Goal: Information Seeking & Learning: Learn about a topic

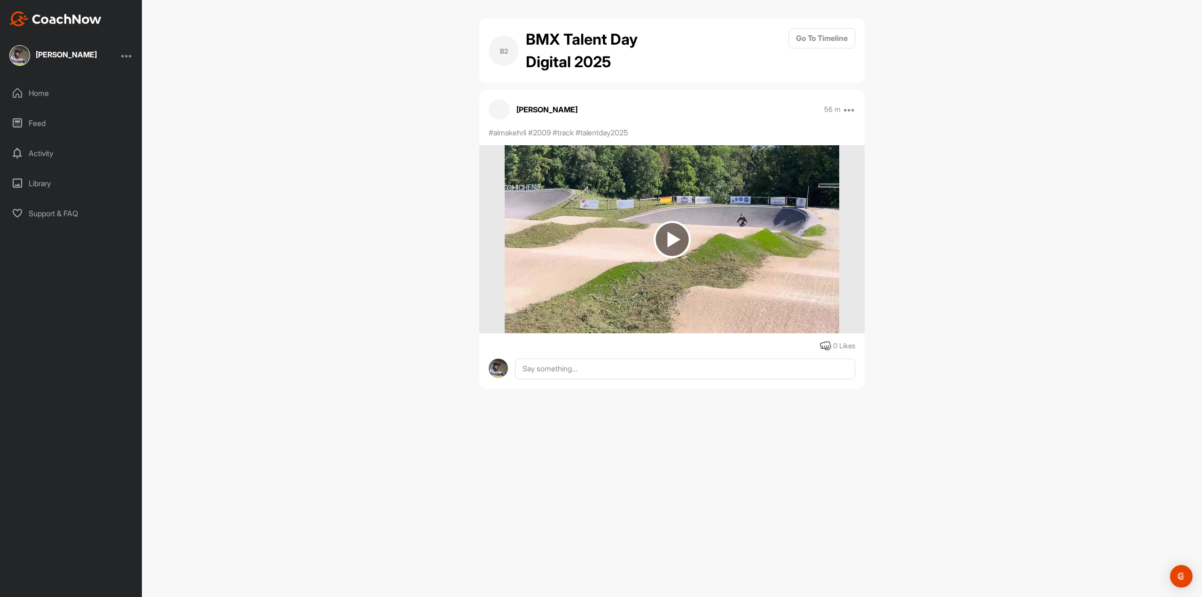
click at [673, 234] on img at bounding box center [672, 239] width 37 height 37
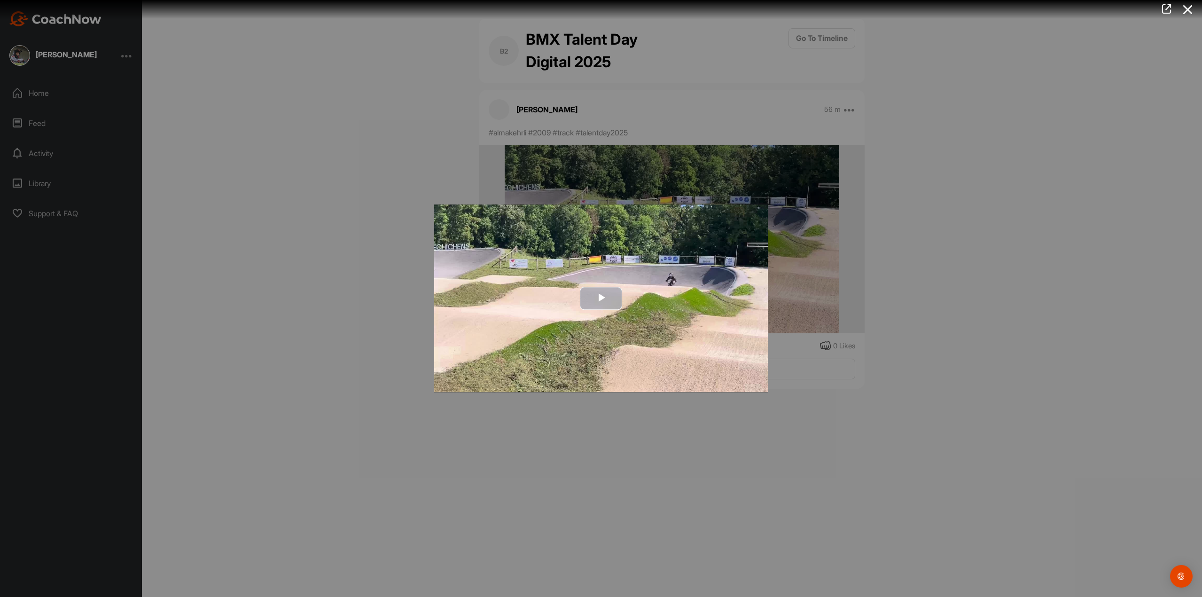
click at [601, 298] on span "Video Player" at bounding box center [601, 298] width 0 height 0
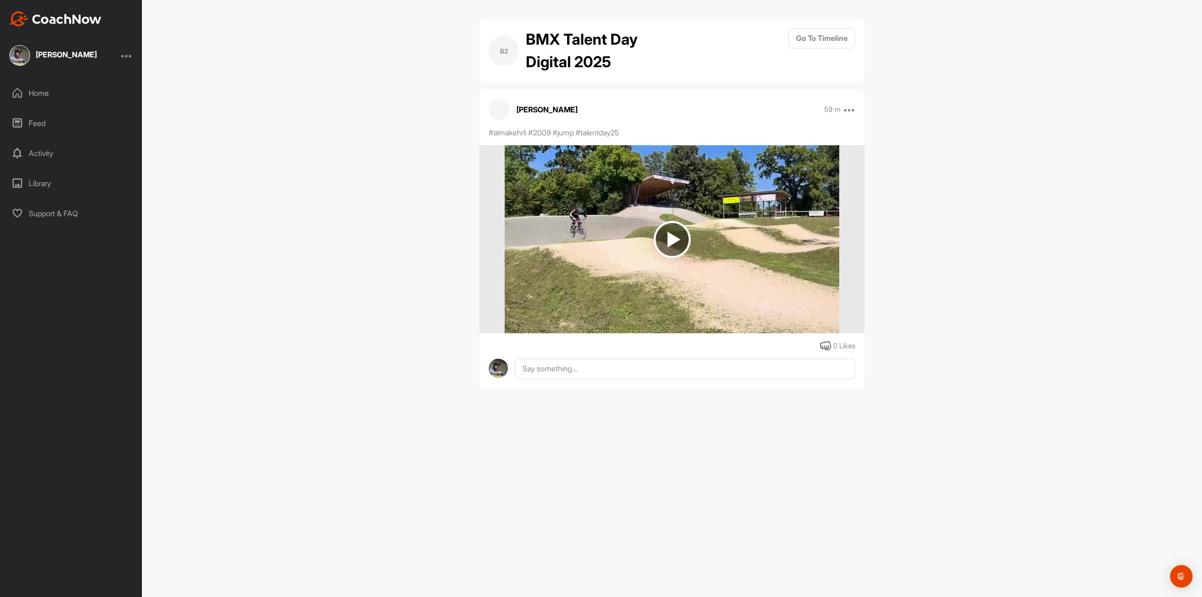
click at [682, 241] on img at bounding box center [672, 239] width 37 height 37
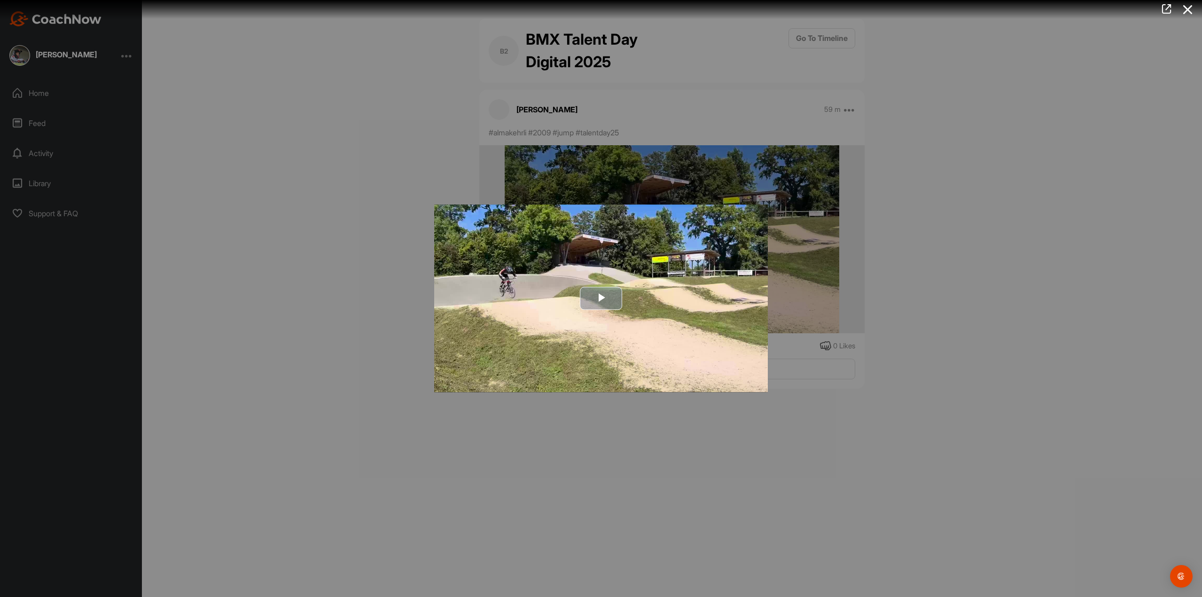
click at [601, 298] on span "Video Player" at bounding box center [601, 298] width 0 height 0
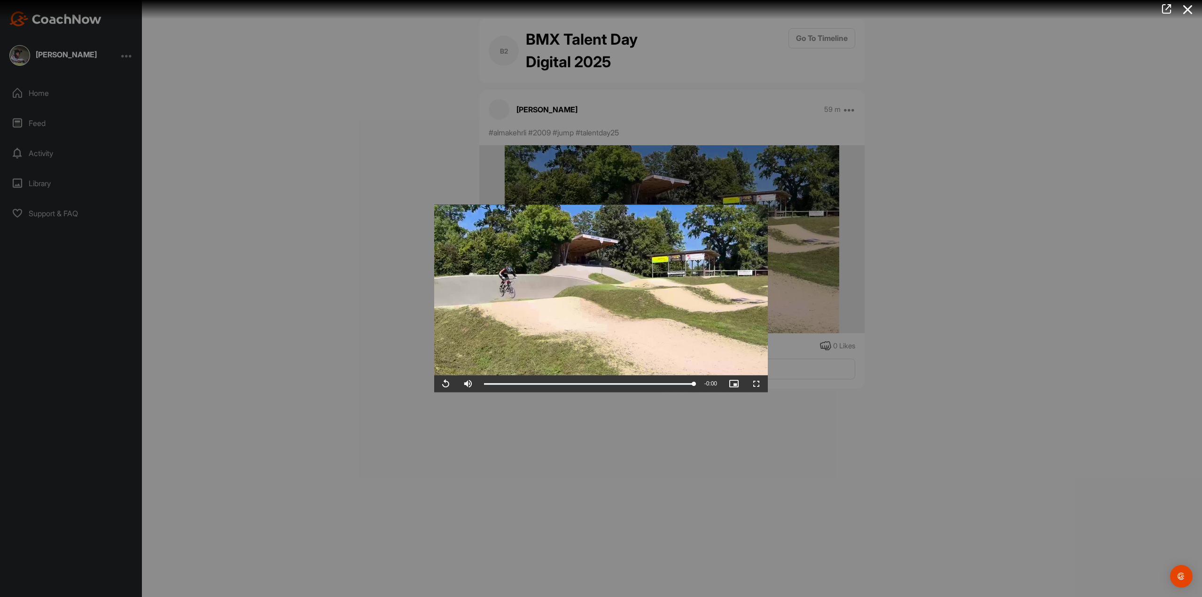
click at [976, 218] on div at bounding box center [601, 298] width 1202 height 597
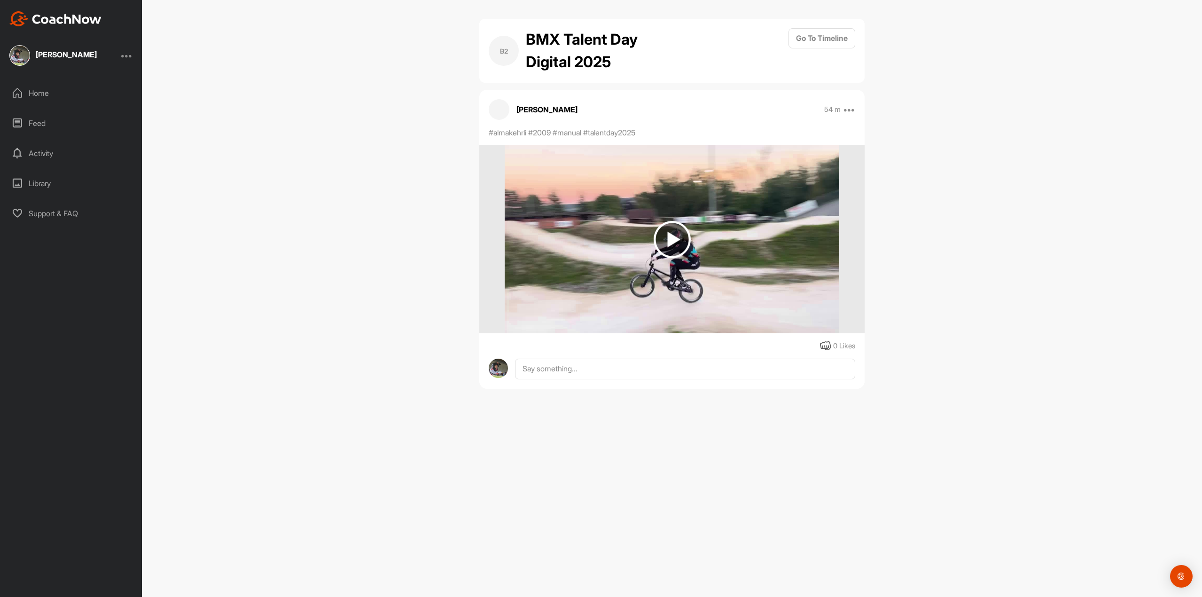
click at [672, 229] on img at bounding box center [672, 239] width 37 height 37
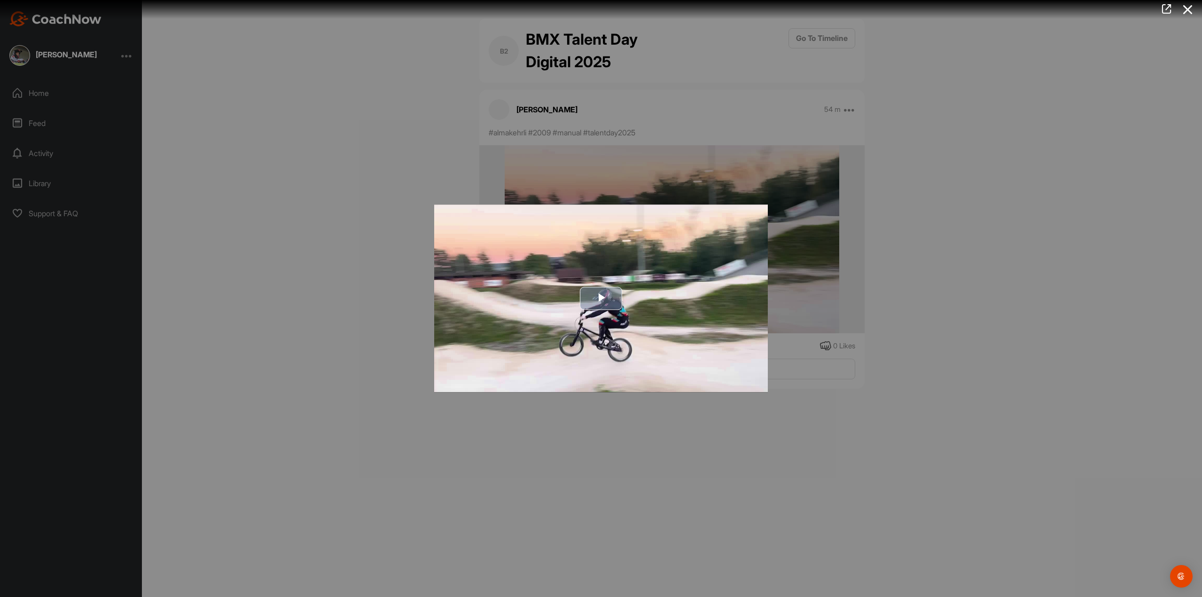
click at [601, 298] on span "Video Player" at bounding box center [601, 298] width 0 height 0
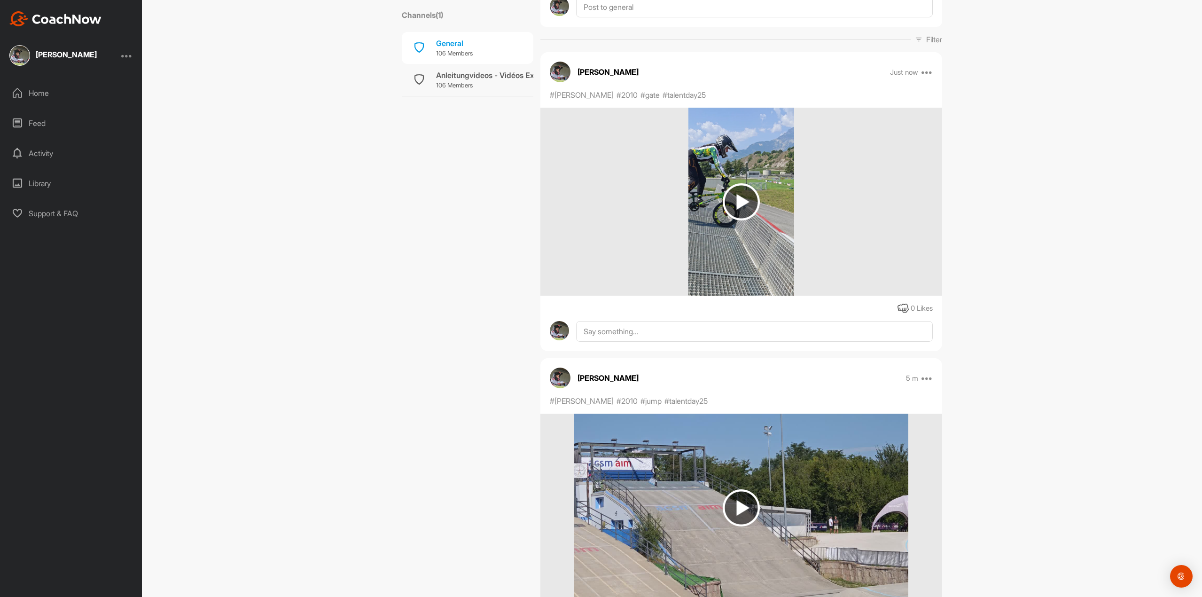
scroll to position [305, 0]
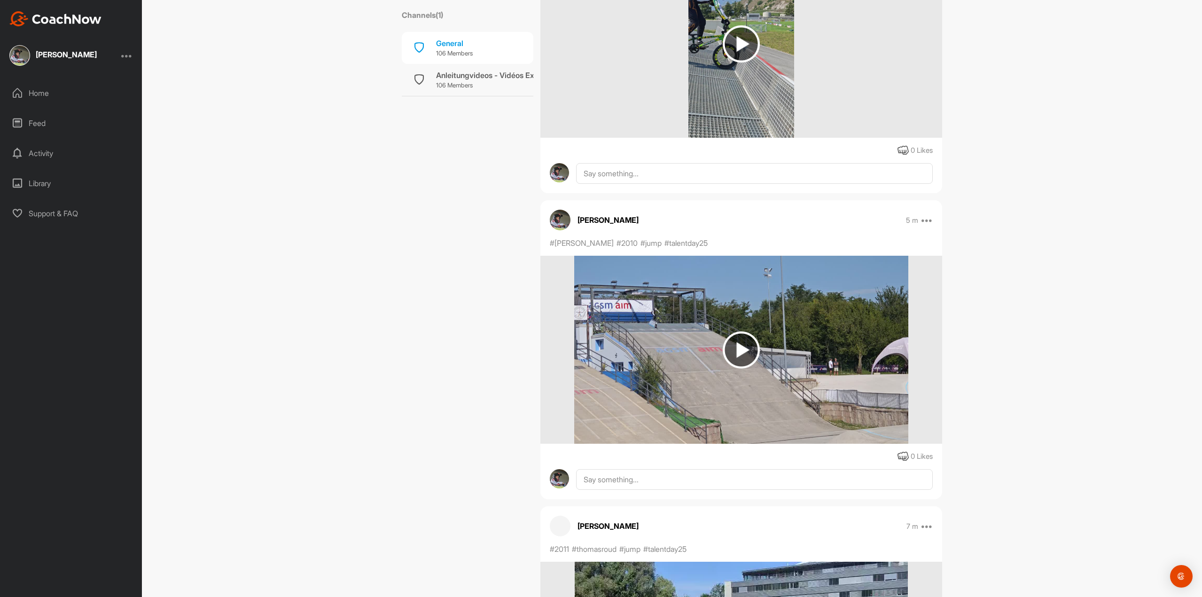
click at [742, 354] on img at bounding box center [741, 349] width 37 height 37
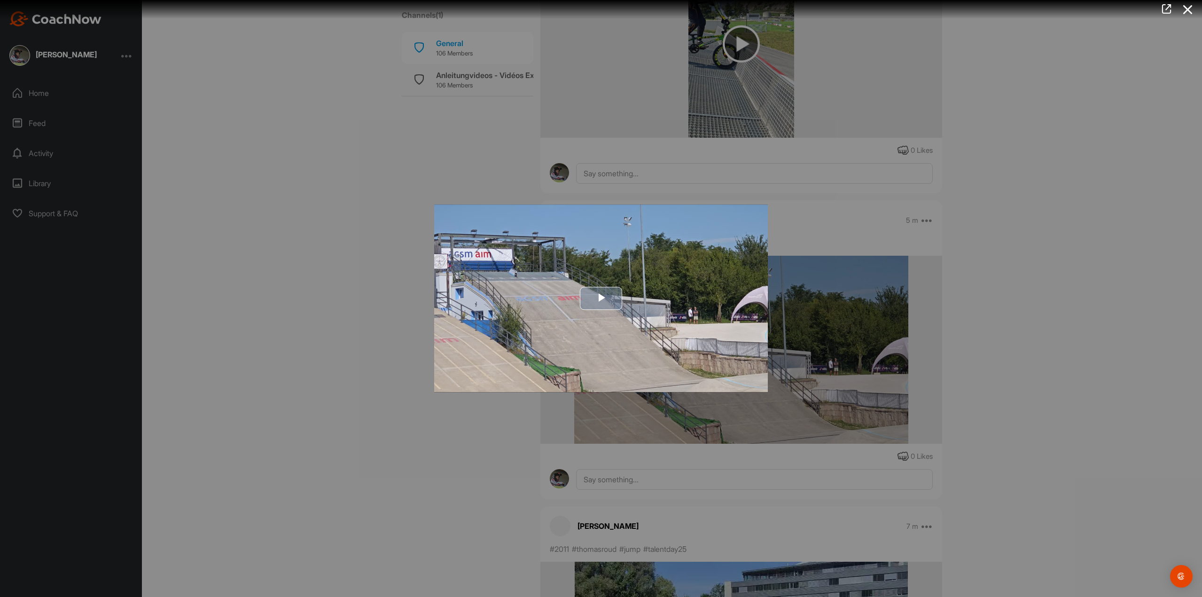
click at [601, 298] on span "Video Player" at bounding box center [601, 298] width 0 height 0
click at [957, 208] on div at bounding box center [601, 298] width 1202 height 597
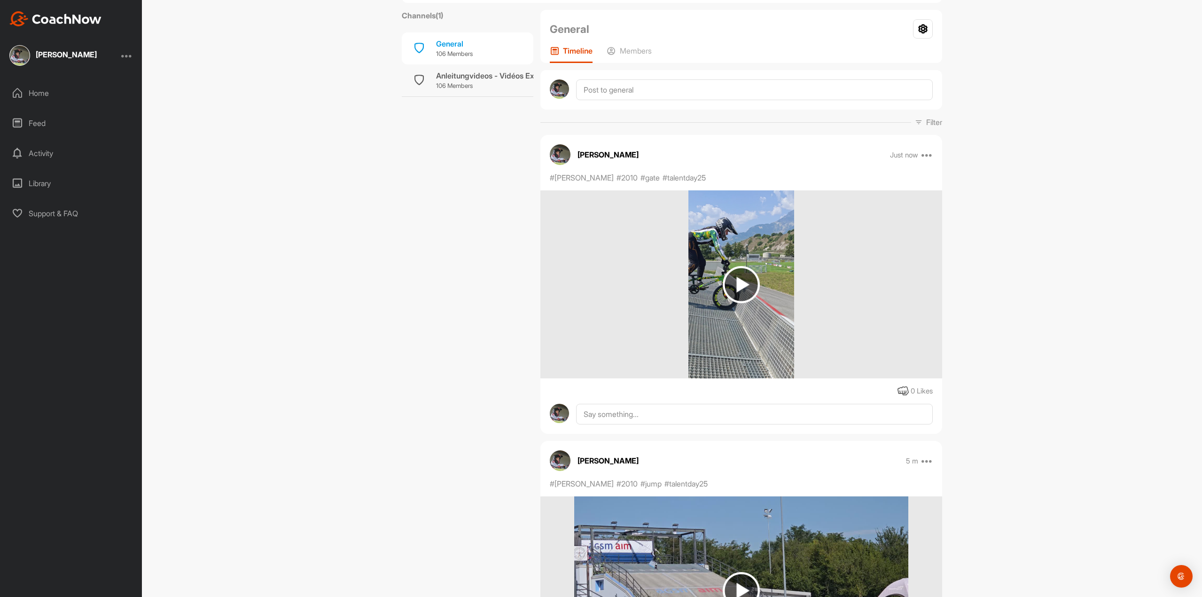
scroll to position [23, 0]
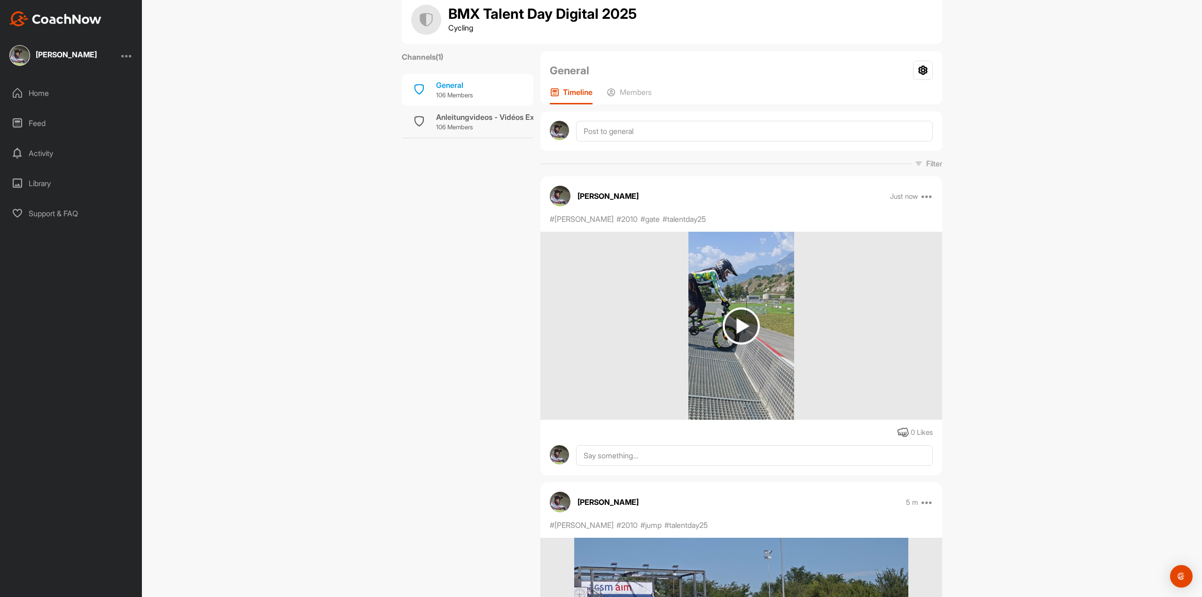
click at [738, 325] on img at bounding box center [741, 325] width 37 height 37
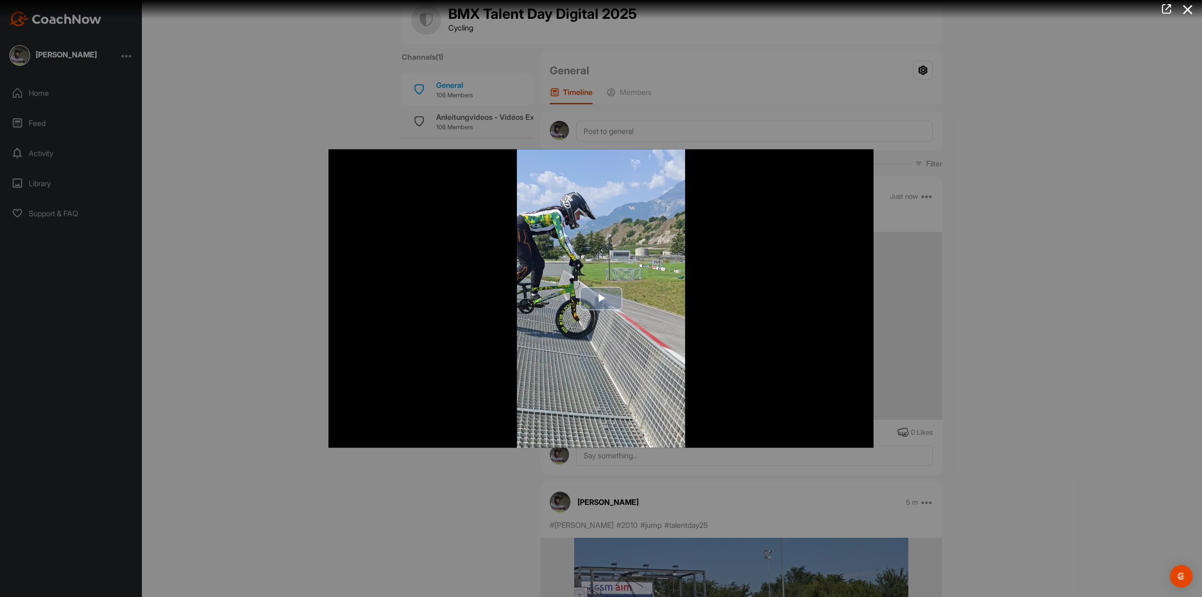
click at [601, 298] on span "Video Player" at bounding box center [601, 298] width 0 height 0
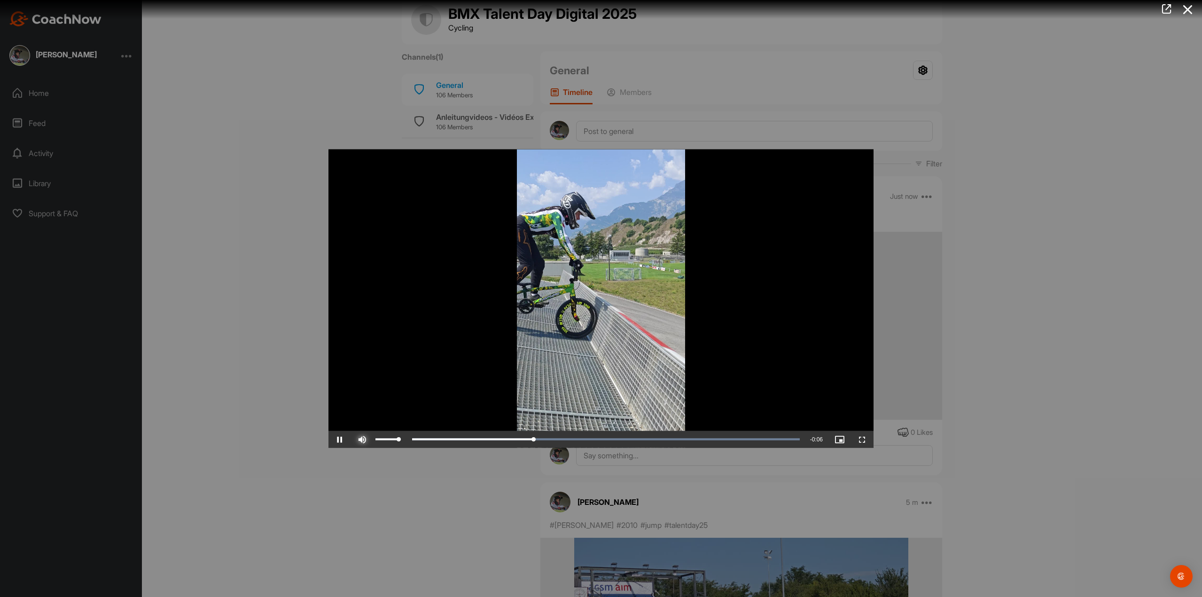
click at [363, 439] on span "Video Player" at bounding box center [362, 439] width 23 height 0
click at [997, 196] on div at bounding box center [601, 298] width 1202 height 597
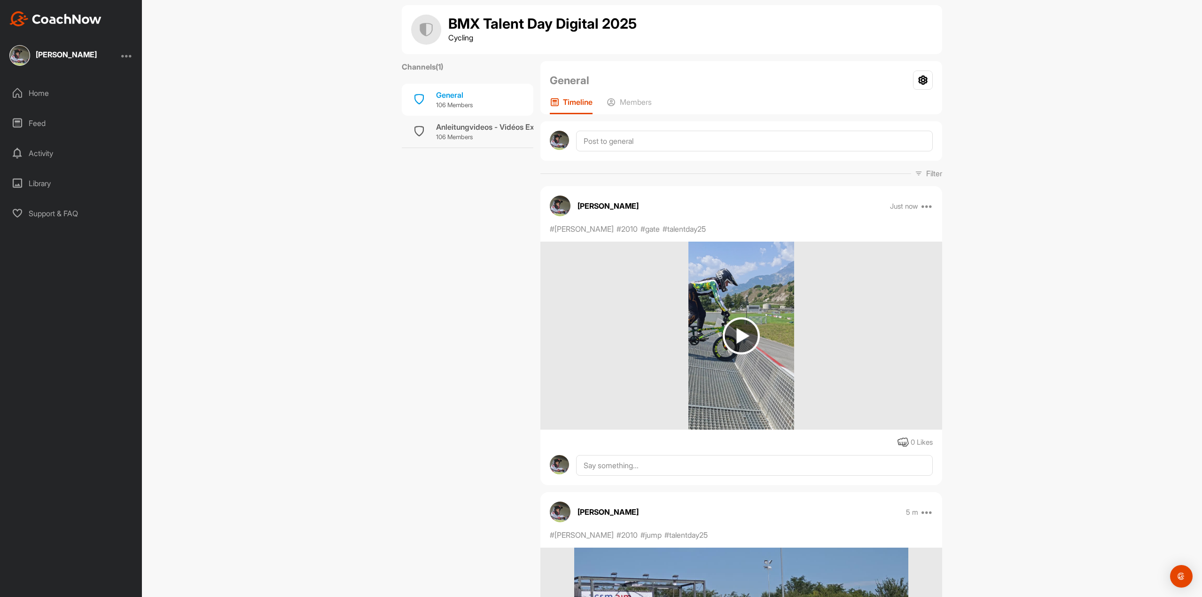
scroll to position [0, 0]
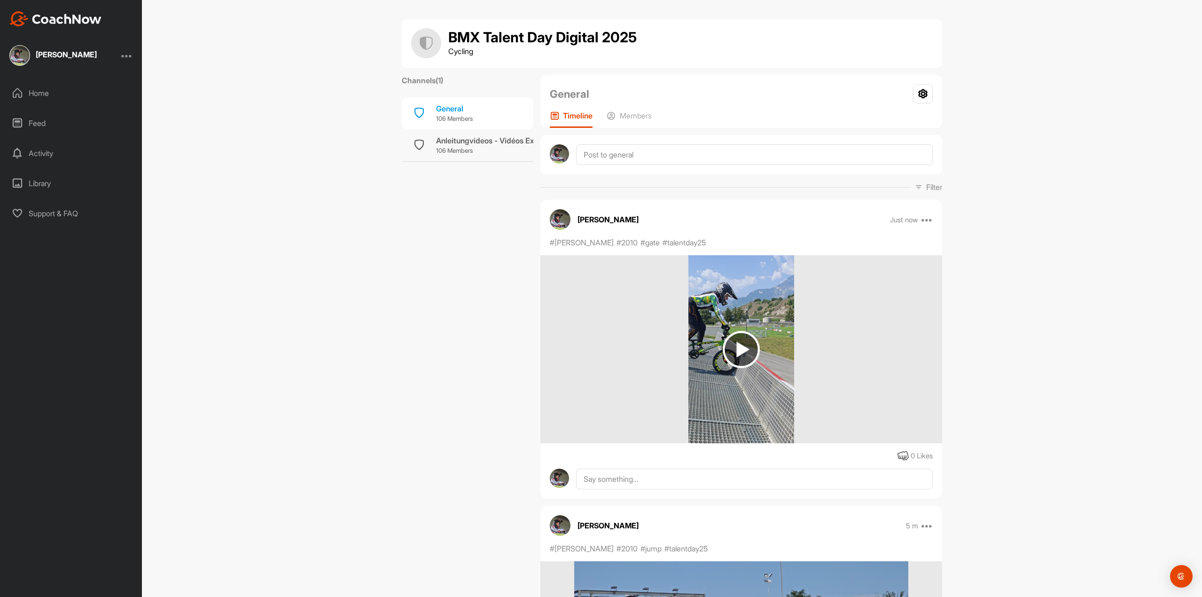
click at [552, 42] on h1 "BMX Talent Day Digital 2025" at bounding box center [542, 38] width 188 height 16
click at [422, 49] on img at bounding box center [426, 43] width 30 height 30
click at [40, 151] on div "Activity" at bounding box center [71, 152] width 133 height 23
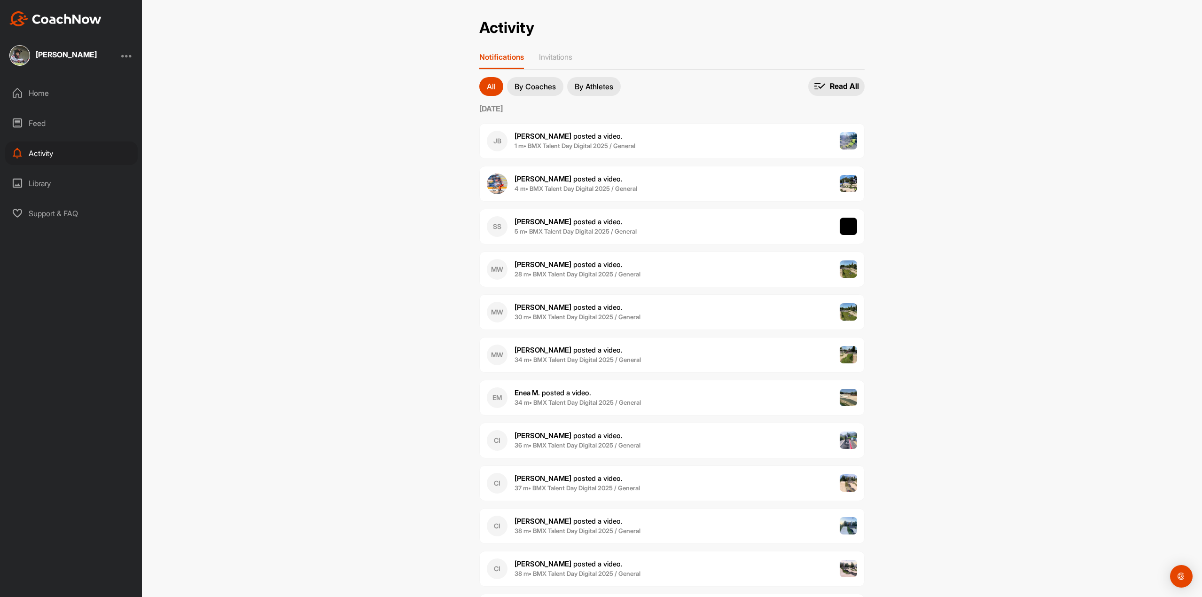
click at [762, 144] on div "JB Jara B. posted a video . 1 m • BMX Talent Day Digital 2025 / General" at bounding box center [671, 141] width 385 height 36
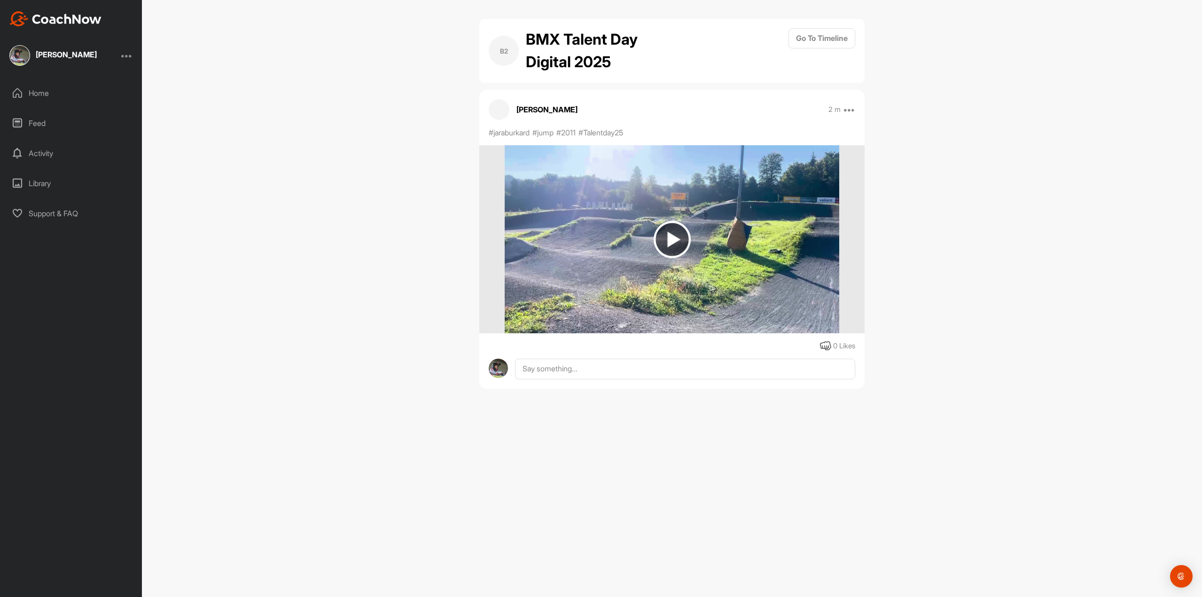
click at [378, 121] on div "B2 BMX Talent Day Digital 2025 Go To Timeline Jara Burkard 2 m Report #jaraburk…" at bounding box center [672, 298] width 1060 height 597
click at [829, 35] on button "Go To Timeline" at bounding box center [822, 38] width 67 height 20
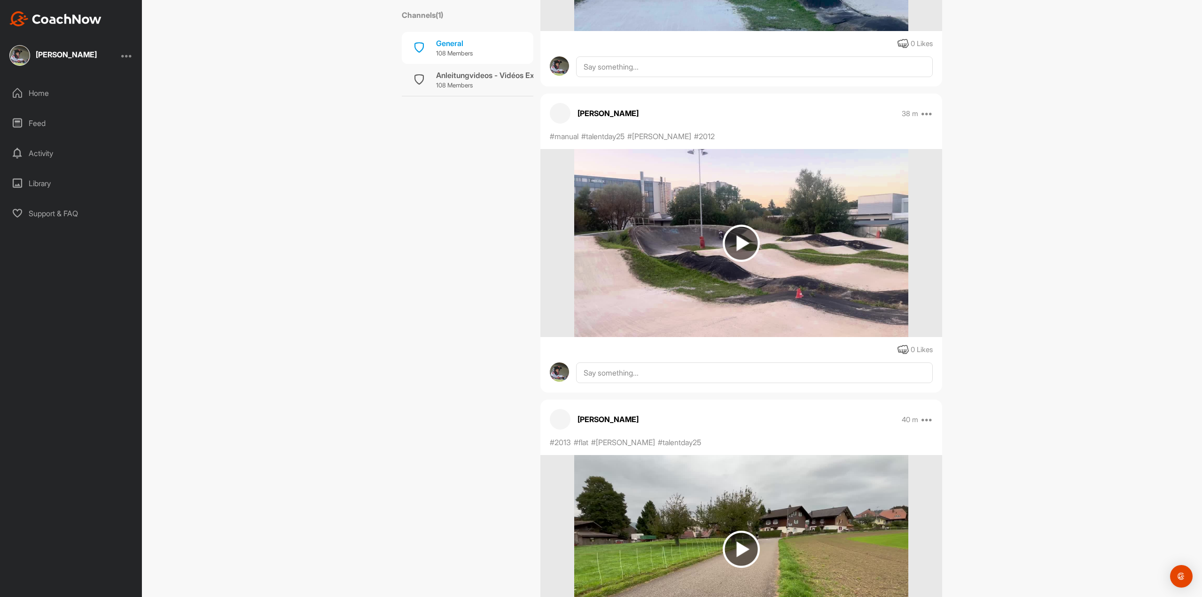
scroll to position [3337, 0]
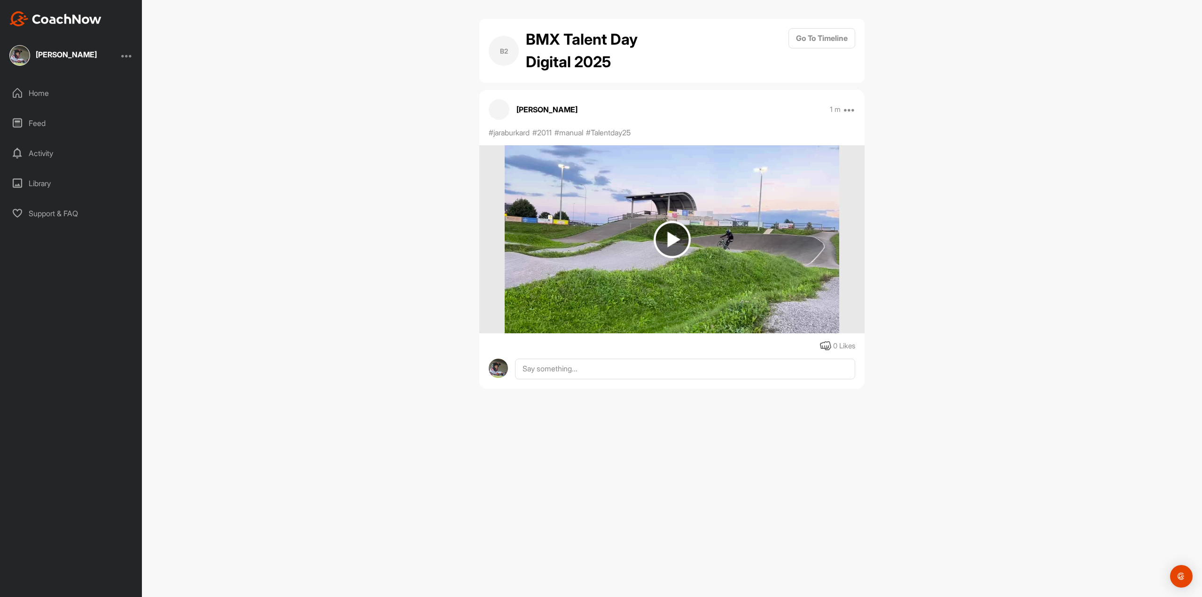
click at [666, 241] on img at bounding box center [672, 239] width 37 height 37
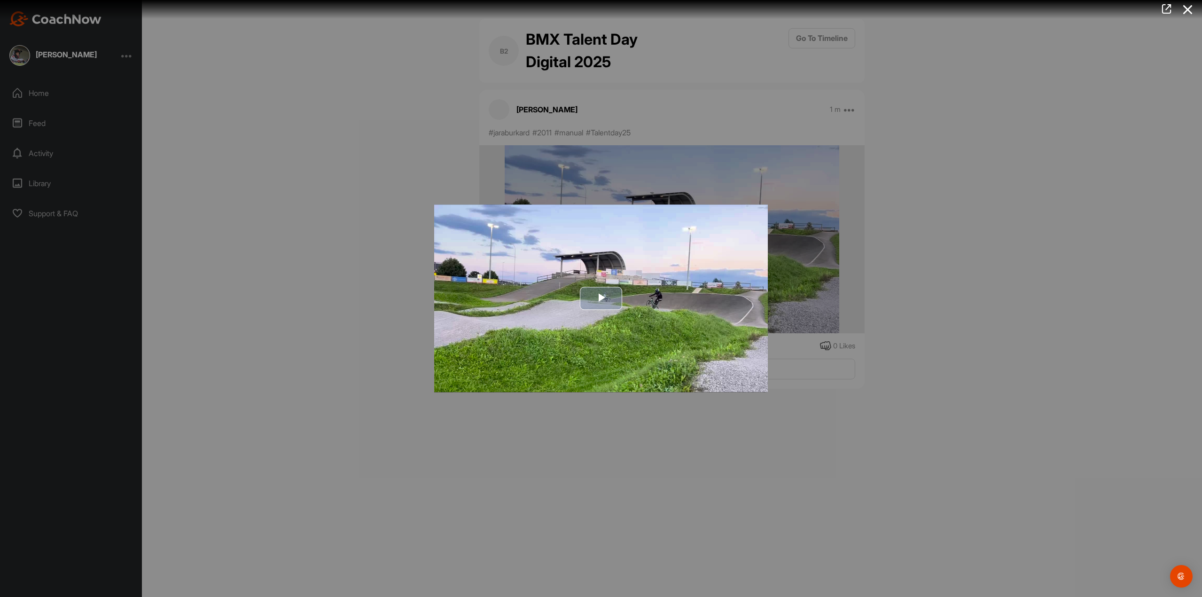
click at [601, 298] on span "Video Player" at bounding box center [601, 298] width 0 height 0
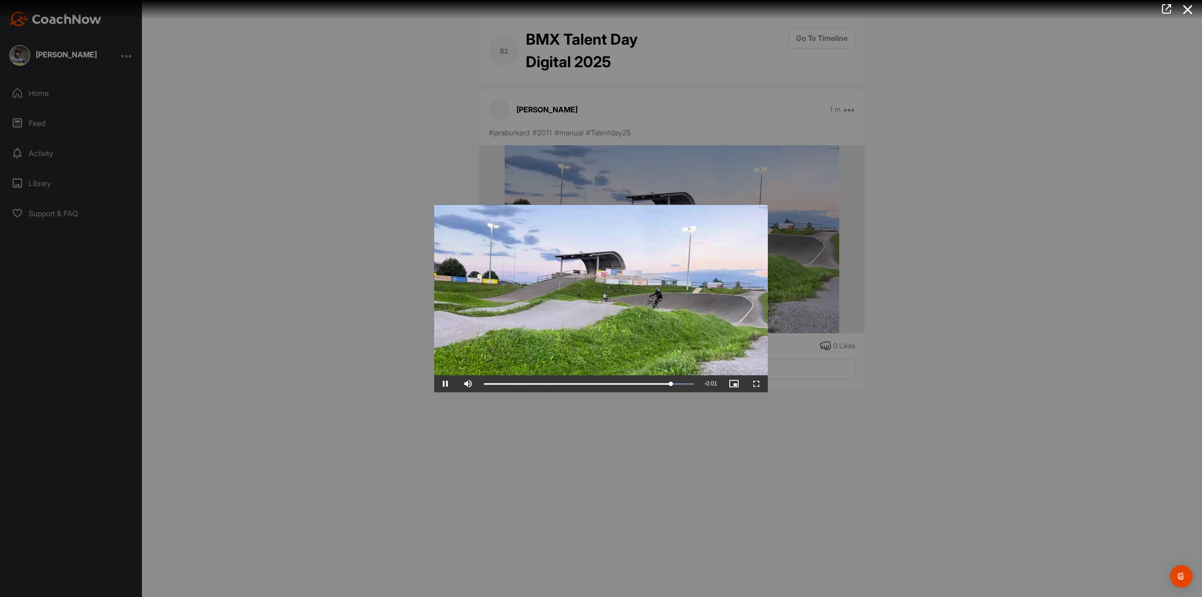
click at [902, 199] on div at bounding box center [601, 298] width 1202 height 597
